Goal: Navigation & Orientation: Find specific page/section

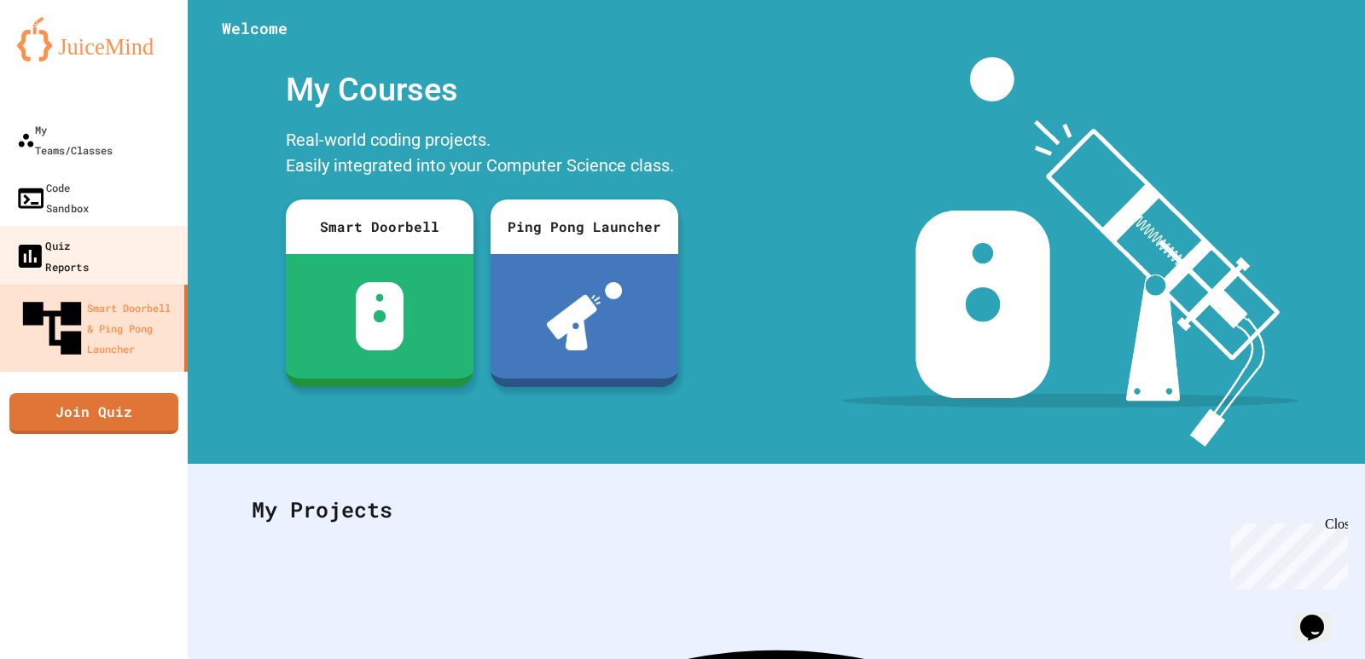
click at [49, 235] on div "Quiz Reports" at bounding box center [52, 256] width 74 height 42
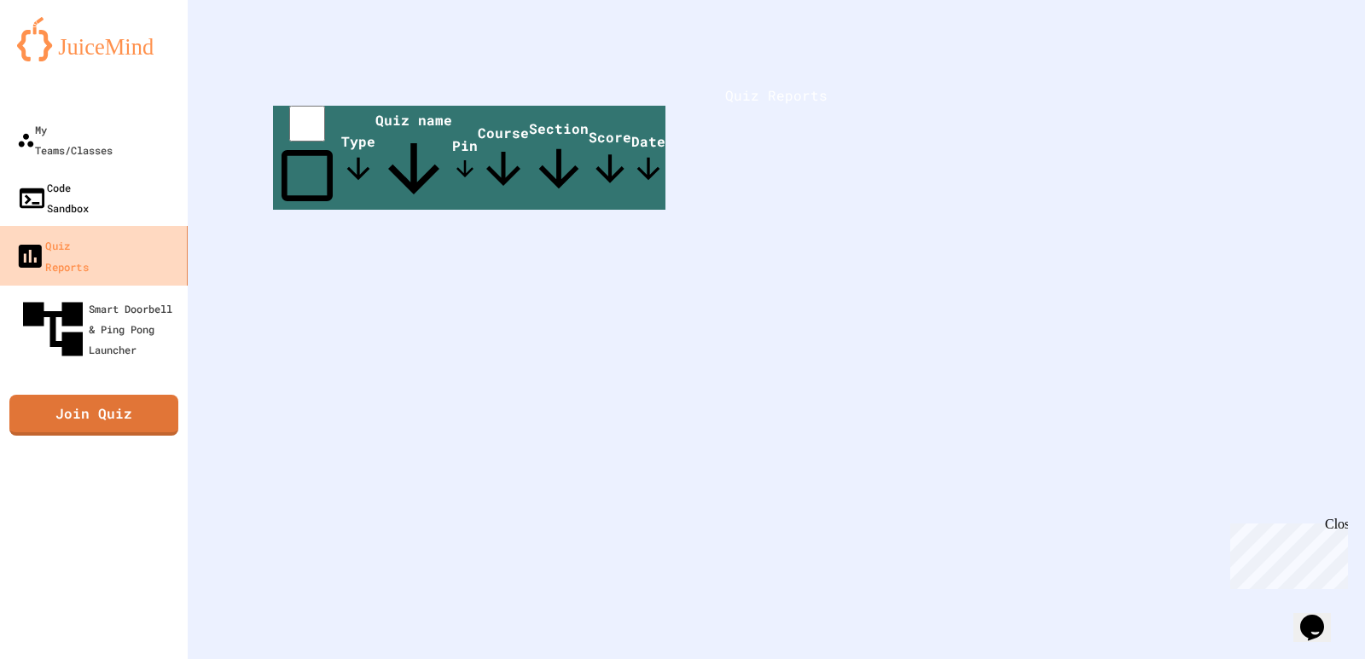
click at [61, 180] on link "Code Sandbox" at bounding box center [94, 198] width 188 height 58
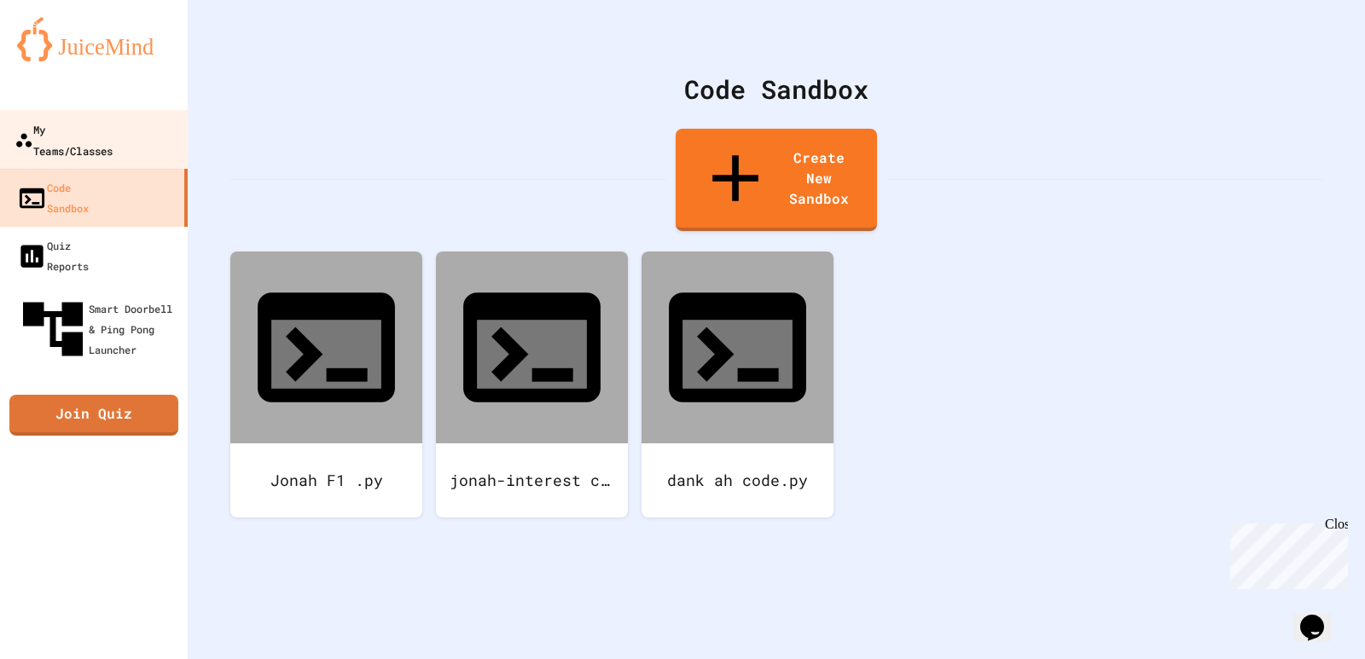
click at [113, 134] on div "My Teams/Classes" at bounding box center [64, 140] width 98 height 42
